Goal: Transaction & Acquisition: Purchase product/service

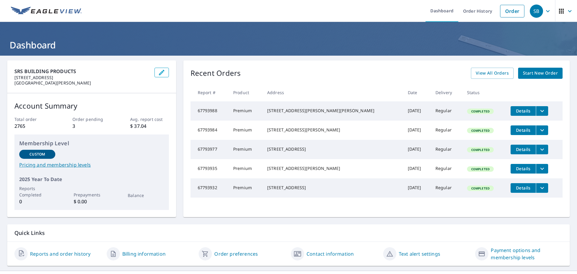
click at [541, 71] on span "Start New Order" at bounding box center [540, 73] width 35 height 8
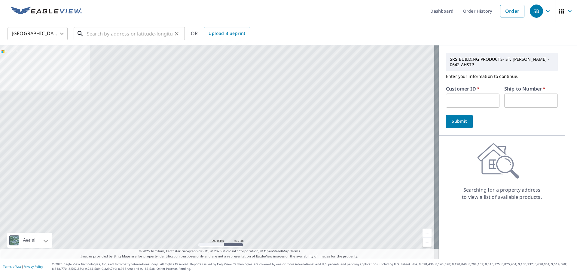
drag, startPoint x: 161, startPoint y: 35, endPoint x: 163, endPoint y: 38, distance: 3.6
click at [161, 35] on input "text" at bounding box center [130, 33] width 86 height 17
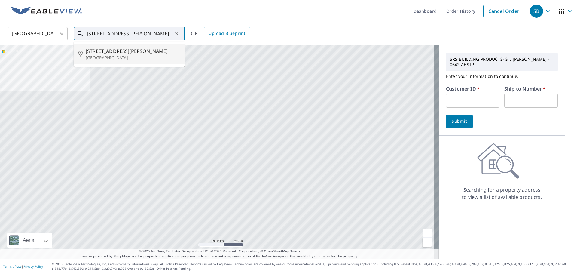
click at [101, 50] on span "[STREET_ADDRESS][PERSON_NAME]" at bounding box center [133, 50] width 94 height 7
type input "[STREET_ADDRESS][PERSON_NAME]"
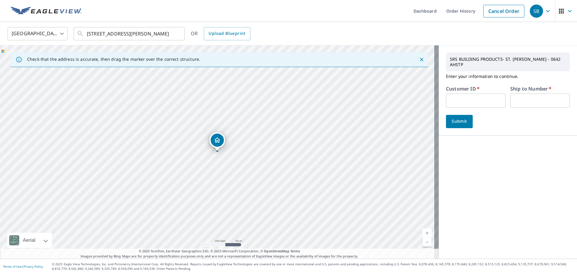
click at [451, 96] on input "text" at bounding box center [475, 100] width 59 height 14
type input "FUC04"
type input "1"
click at [460, 117] on span "Submit" at bounding box center [459, 121] width 17 height 8
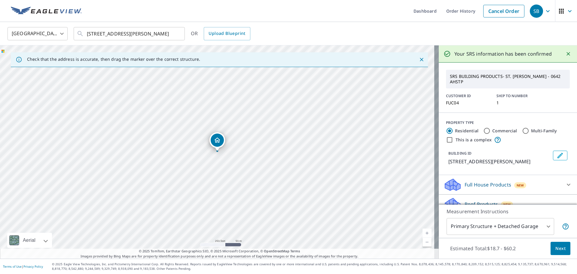
click at [499, 181] on p "Full House Products" at bounding box center [488, 184] width 47 height 7
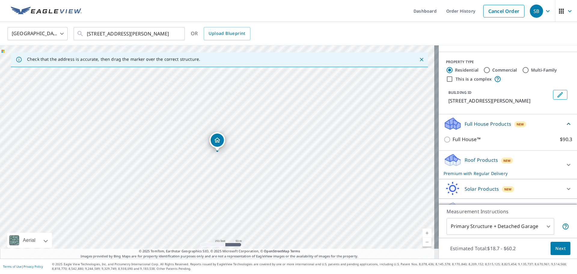
scroll to position [69, 0]
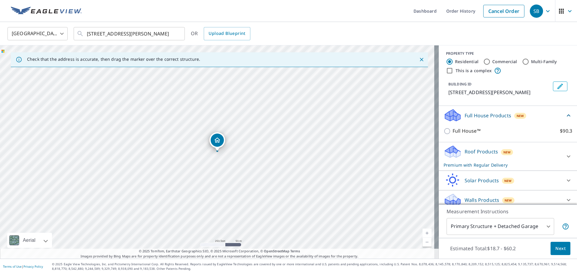
click at [480, 148] on p "Roof Products" at bounding box center [481, 151] width 33 height 7
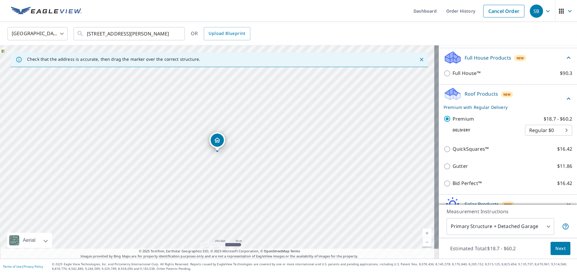
scroll to position [129, 0]
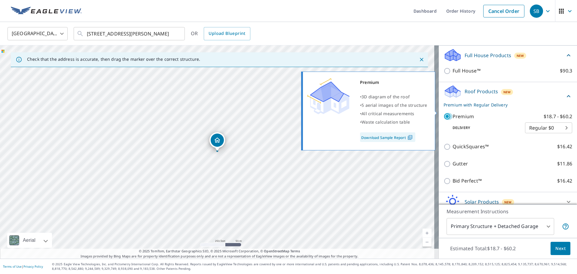
click at [445, 113] on input "Premium $18.7 - $60.2" at bounding box center [447, 116] width 9 height 7
checkbox input "false"
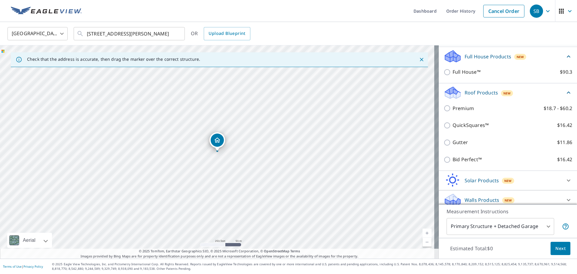
click at [490, 193] on div "Walls Products New" at bounding box center [502, 200] width 118 height 14
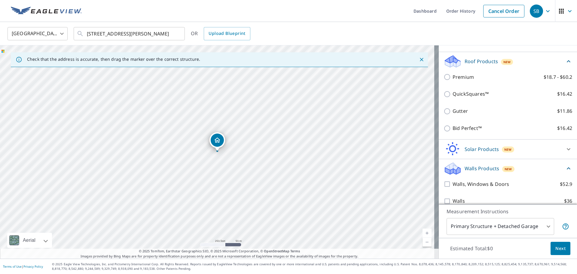
scroll to position [162, 0]
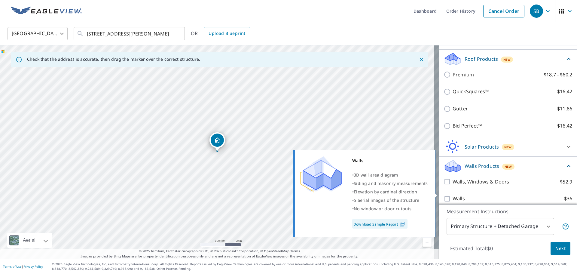
click at [444, 195] on input "Walls $36" at bounding box center [447, 198] width 9 height 7
checkbox input "true"
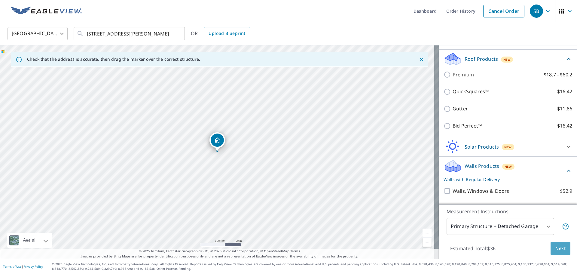
click at [555, 248] on span "Next" at bounding box center [560, 249] width 10 height 8
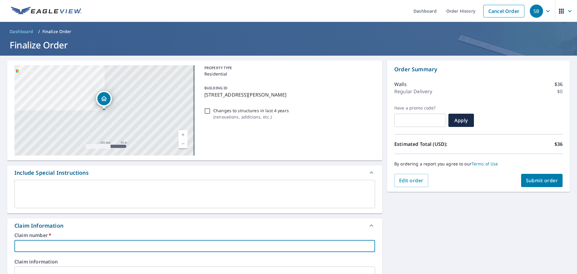
click at [41, 244] on input "text" at bounding box center [194, 246] width 361 height 12
type input "5"
checkbox input "true"
type input "51"
checkbox input "true"
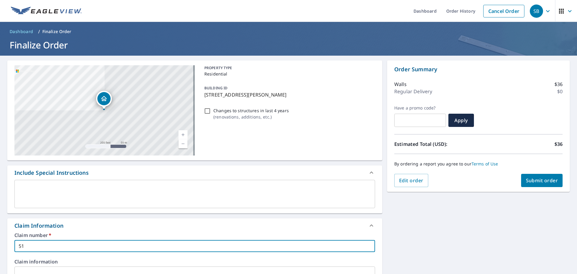
type input "514"
checkbox input "true"
type input "514"
checkbox input "true"
type input "514 E"
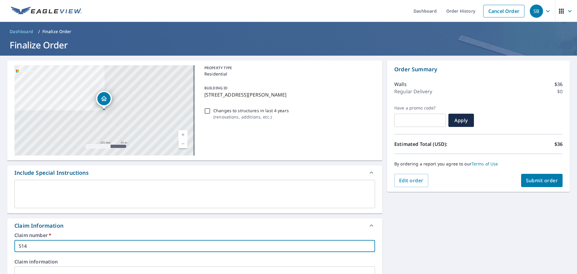
checkbox input "true"
type input "514 ED"
checkbox input "true"
type input "514 EDN"
checkbox input "true"
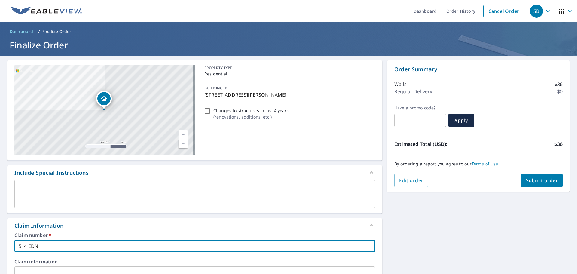
type input "514 [PERSON_NAME]"
checkbox input "true"
type input "514 [PERSON_NAME]"
checkbox input "true"
type input "514 [PERSON_NAME]"
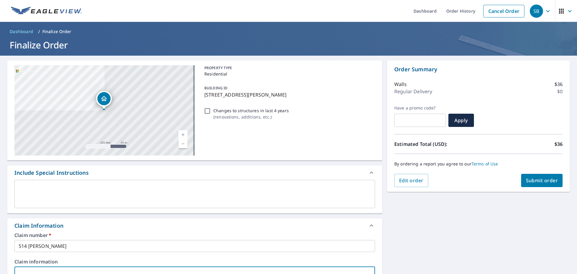
scroll to position [5, 0]
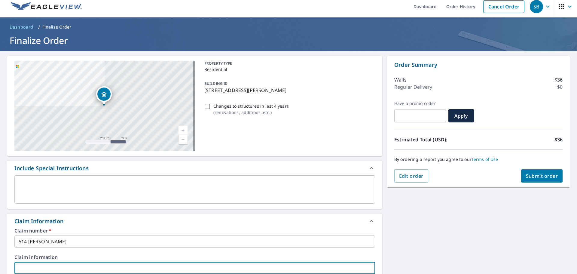
type input "5"
checkbox input "true"
type input "51"
checkbox input "true"
type input "514"
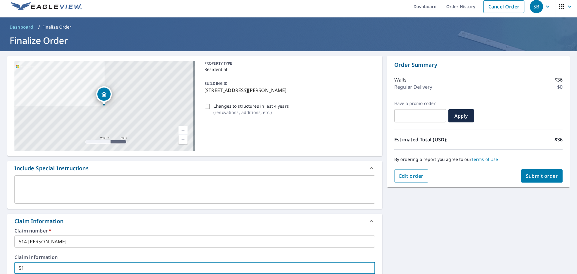
checkbox input "true"
type input "514"
checkbox input "true"
type input "514 E"
checkbox input "true"
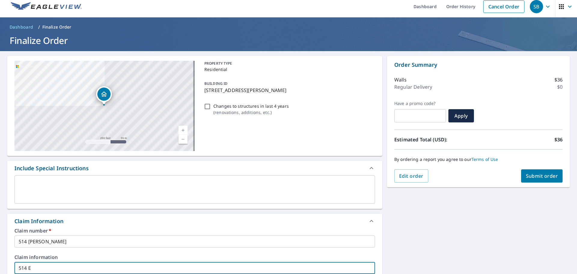
type input "514 ED"
checkbox input "true"
type input "514 EDN"
checkbox input "true"
type input "514 [PERSON_NAME]"
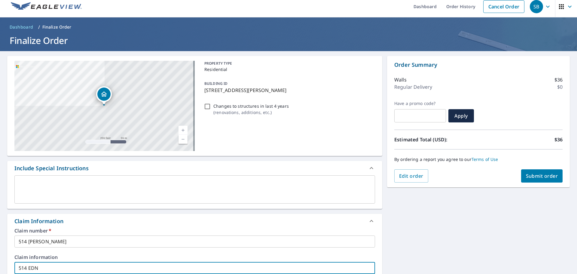
checkbox input "true"
type input "514 [PERSON_NAME]"
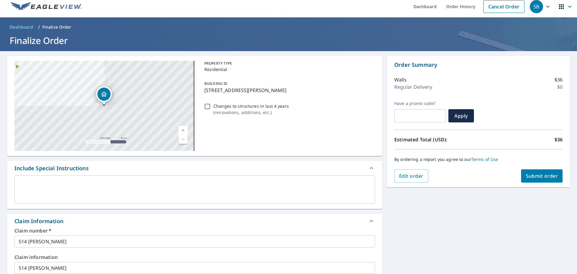
scroll to position [162, 0]
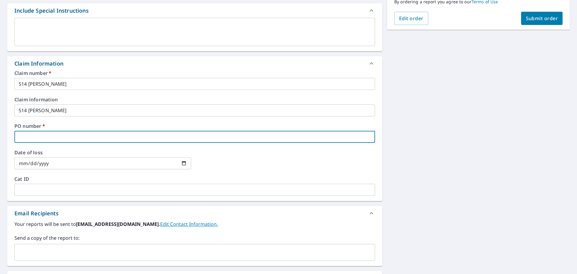
type input "5"
checkbox input "true"
type input "51"
checkbox input "true"
type input "514"
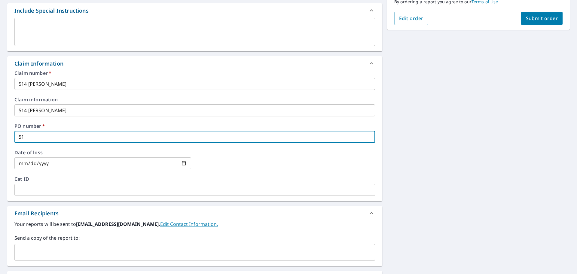
checkbox input "true"
type input "514"
checkbox input "true"
type input "514 E"
checkbox input "true"
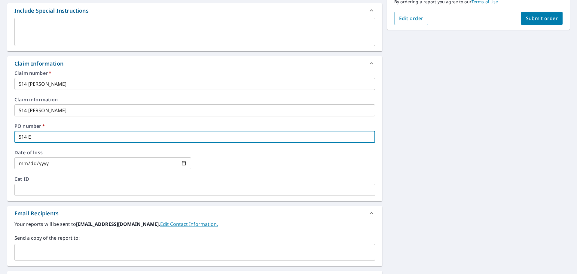
type input "514 ED"
checkbox input "true"
type input "514 EDN"
checkbox input "true"
type input "514 [PERSON_NAME]"
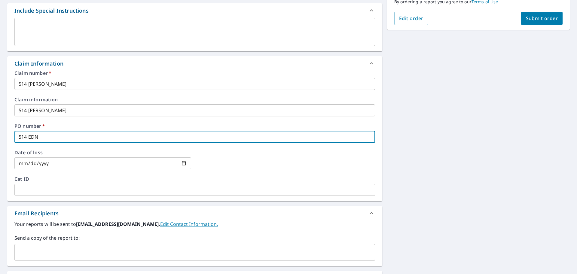
checkbox input "true"
type input "514 [PERSON_NAME]"
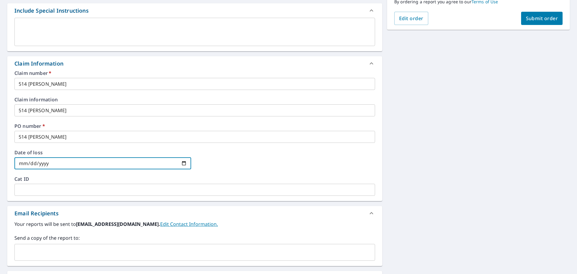
type input "0002-10-08"
checkbox input "true"
type input "0020-10-08"
checkbox input "true"
type input "0202-10-08"
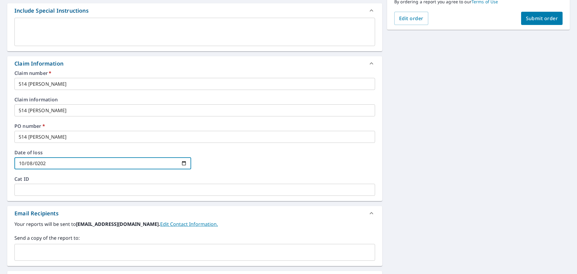
checkbox input "true"
type input "[DATE]"
checkbox input "true"
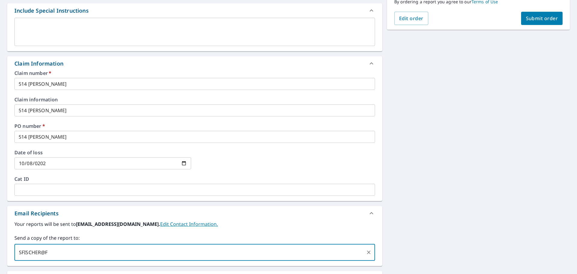
type input "SFISCHER@FU"
checkbox input "true"
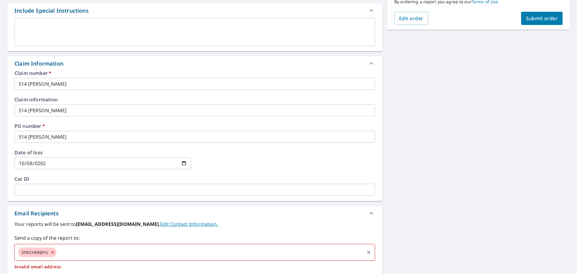
type input "H"
checkbox input "true"
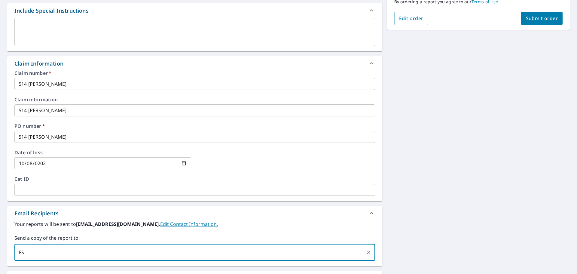
type input "F"
type input "[EMAIL_ADDRESS][DOMAIN_NAME]"
checkbox input "true"
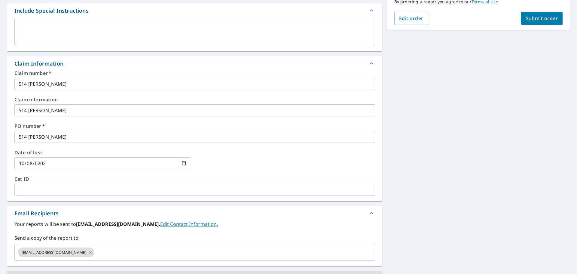
scroll to position [174, 0]
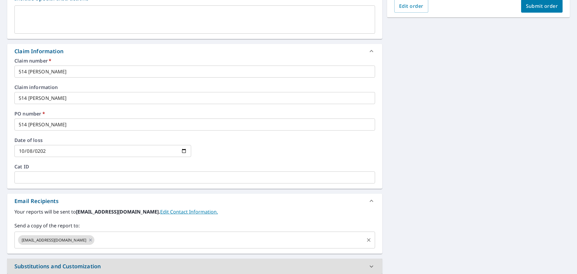
click at [96, 245] on input "text" at bounding box center [229, 239] width 268 height 11
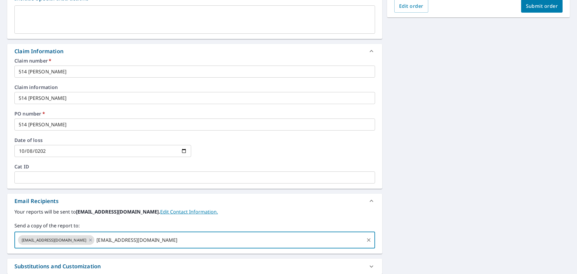
type input "[EMAIL_ADDRESS][DOMAIN_NAME]"
checkbox input "true"
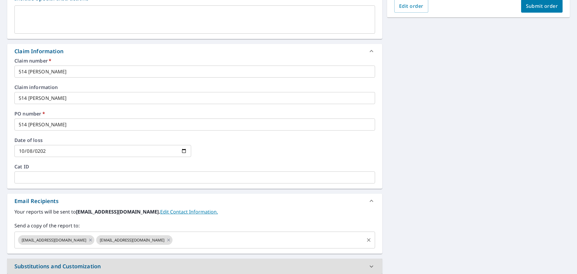
click at [196, 242] on input "text" at bounding box center [268, 239] width 190 height 11
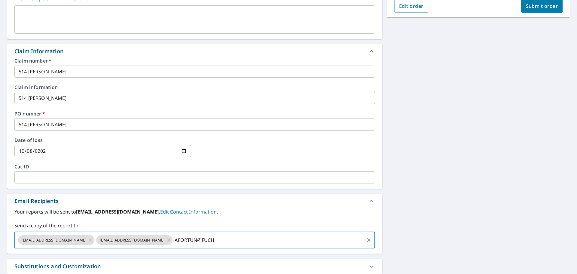
type input "AFORTUN@[PERSON_NAME]"
checkbox input "true"
type input "R"
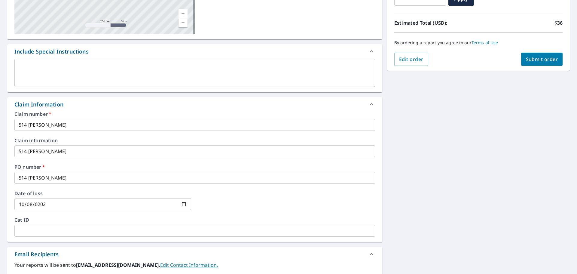
scroll to position [118, 0]
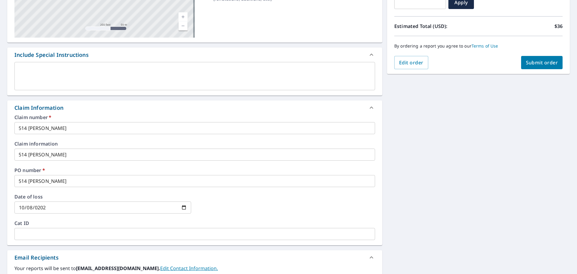
click at [526, 60] on span "Submit order" at bounding box center [542, 62] width 32 height 7
checkbox input "true"
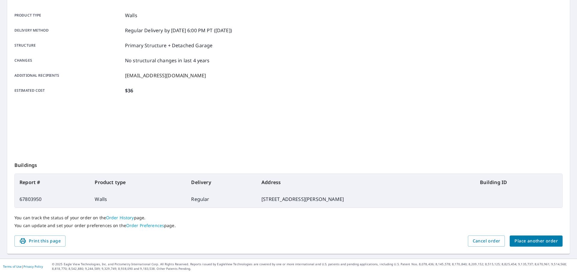
scroll to position [80, 0]
